Goal: Transaction & Acquisition: Register for event/course

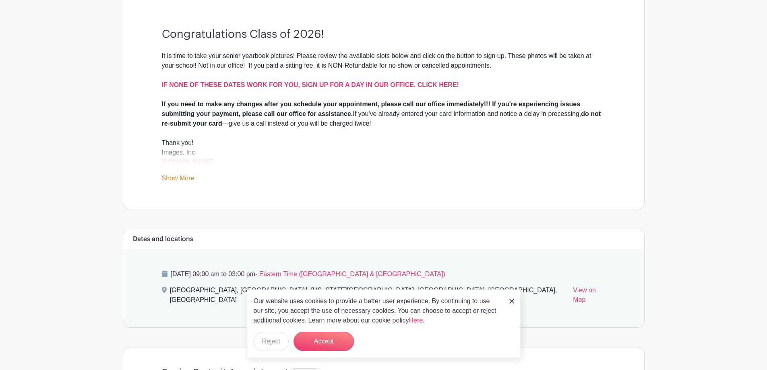
scroll to position [322, 0]
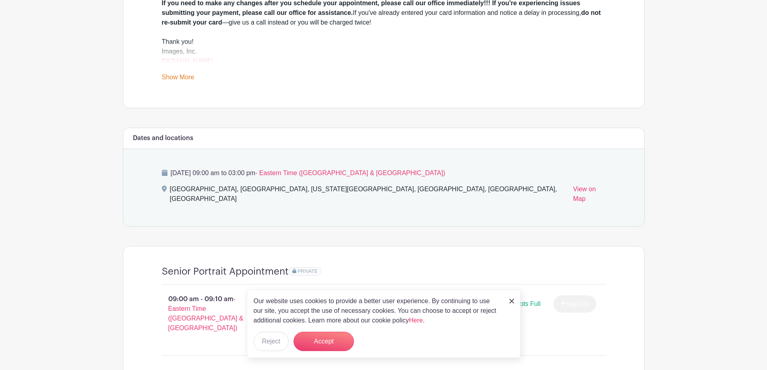
click at [510, 300] on img at bounding box center [511, 301] width 5 height 5
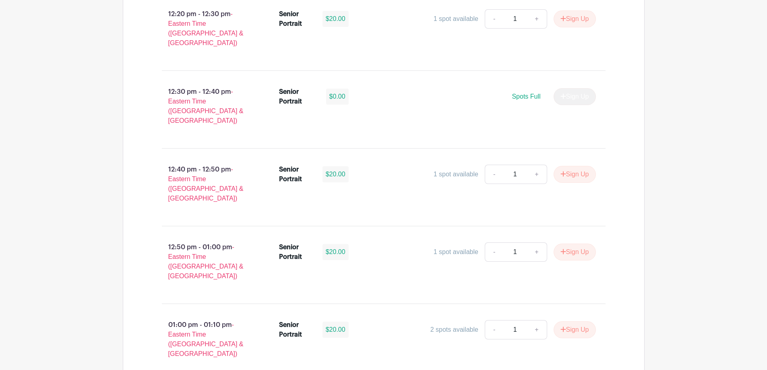
scroll to position [2161, 0]
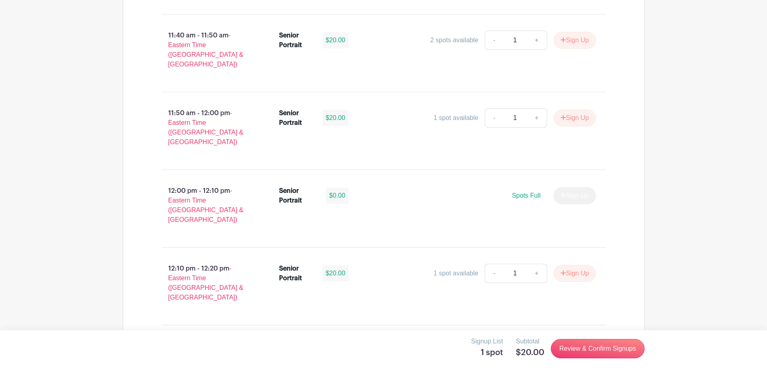
scroll to position [1821, 0]
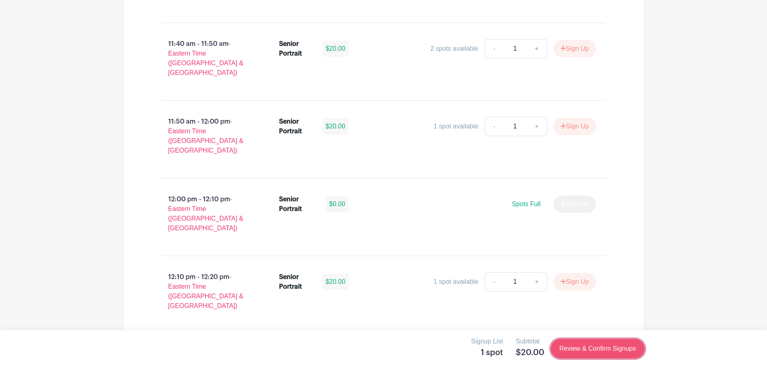
click at [632, 354] on link "Review & Confirm Signups" at bounding box center [597, 348] width 93 height 19
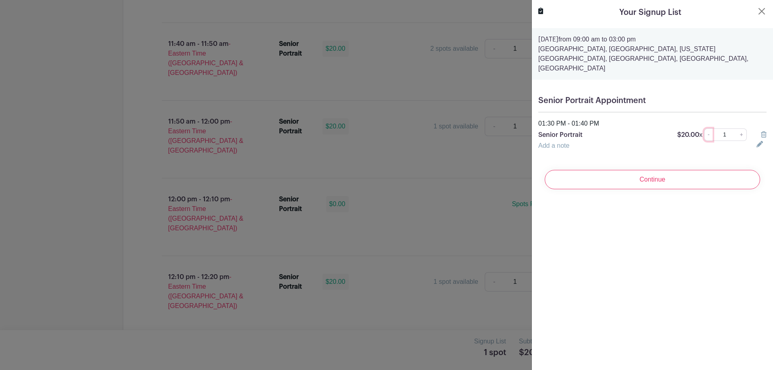
click at [706, 128] on link "-" at bounding box center [708, 134] width 9 height 12
click at [725, 128] on input "1" at bounding box center [724, 134] width 25 height 12
click at [762, 8] on turbo-frame "Your Signup List [DATE] 09:00 am to 03:00 pm [GEOGRAPHIC_DATA], [GEOGRAPHIC_DAT…" at bounding box center [652, 101] width 241 height 202
click at [758, 8] on button "Close" at bounding box center [762, 11] width 10 height 10
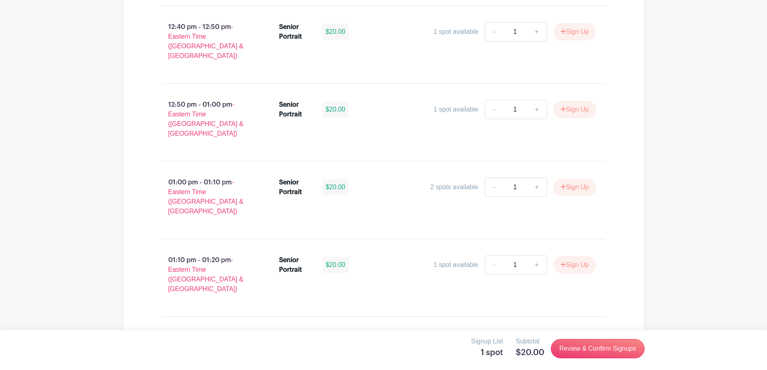
scroll to position [2264, 0]
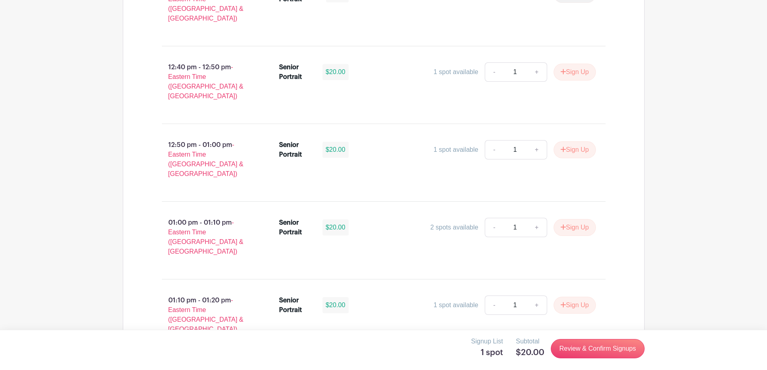
drag, startPoint x: 538, startPoint y: 120, endPoint x: 161, endPoint y: 116, distance: 377.0
